Goal: Task Accomplishment & Management: Complete application form

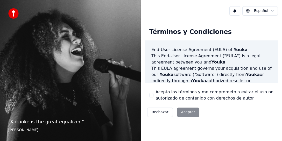
click at [152, 94] on button "Acepto los términos y me comprometo a evitar el uso no autorizado de contenido …" at bounding box center [151, 95] width 4 height 4
click at [183, 109] on button "Aceptar" at bounding box center [188, 111] width 22 height 9
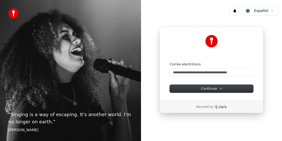
click at [219, 106] on icon "Clerk logo" at bounding box center [220, 107] width 12 height 4
click at [205, 109] on div "Secured by" at bounding box center [212, 107] width 104 height 12
click at [71, 117] on p "“ Singing is a way of escaping. It's another world. I'm no longer on earth. ”" at bounding box center [70, 118] width 124 height 15
click at [236, 9] on button at bounding box center [234, 10] width 11 height 9
click at [241, 55] on div "Continuar con Google o Correo electrónico Continuar" at bounding box center [211, 64] width 104 height 74
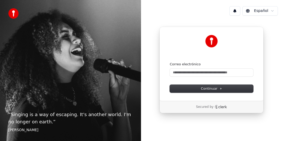
click at [209, 42] on div at bounding box center [211, 41] width 83 height 12
click at [209, 42] on img at bounding box center [211, 41] width 12 height 12
